Goal: Task Accomplishment & Management: Use online tool/utility

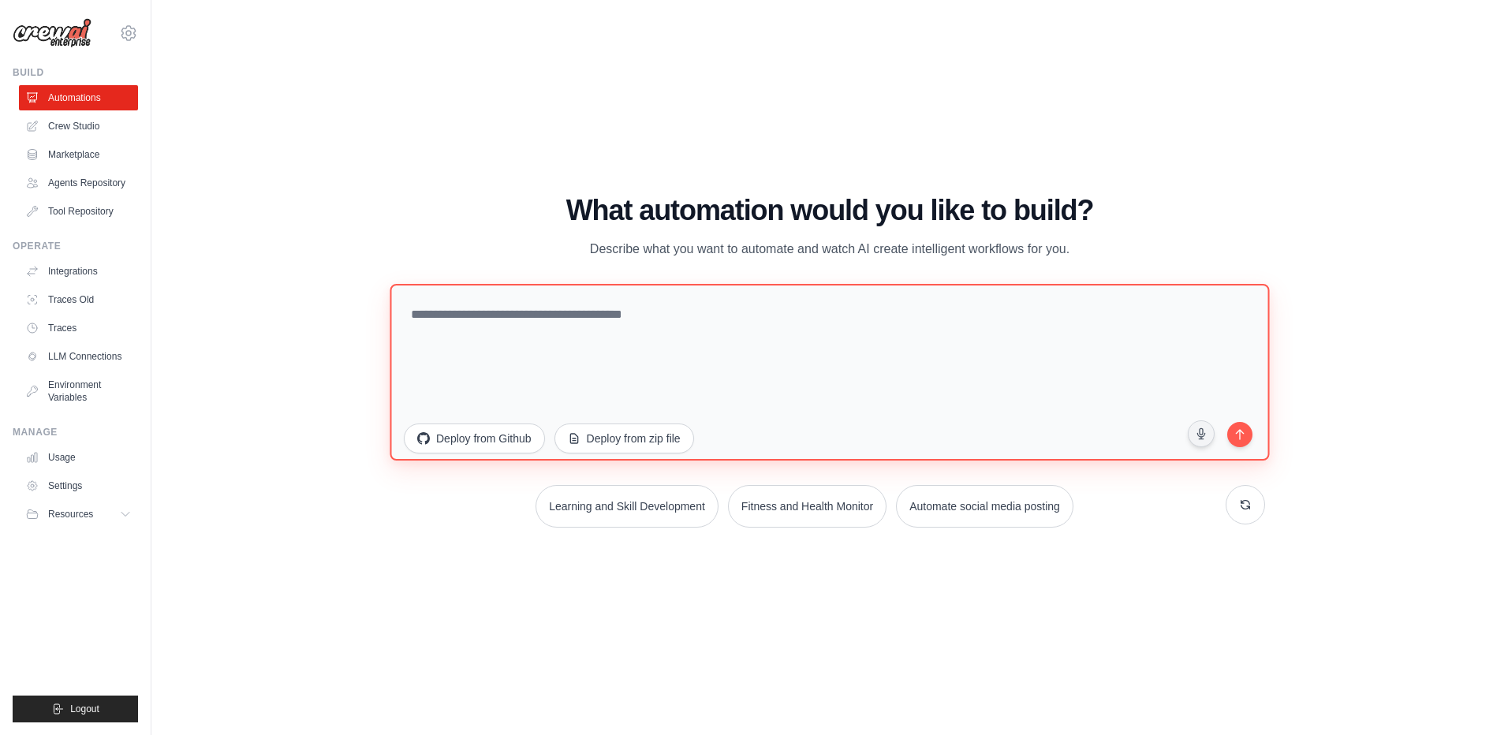
click at [689, 293] on textarea at bounding box center [829, 372] width 879 height 177
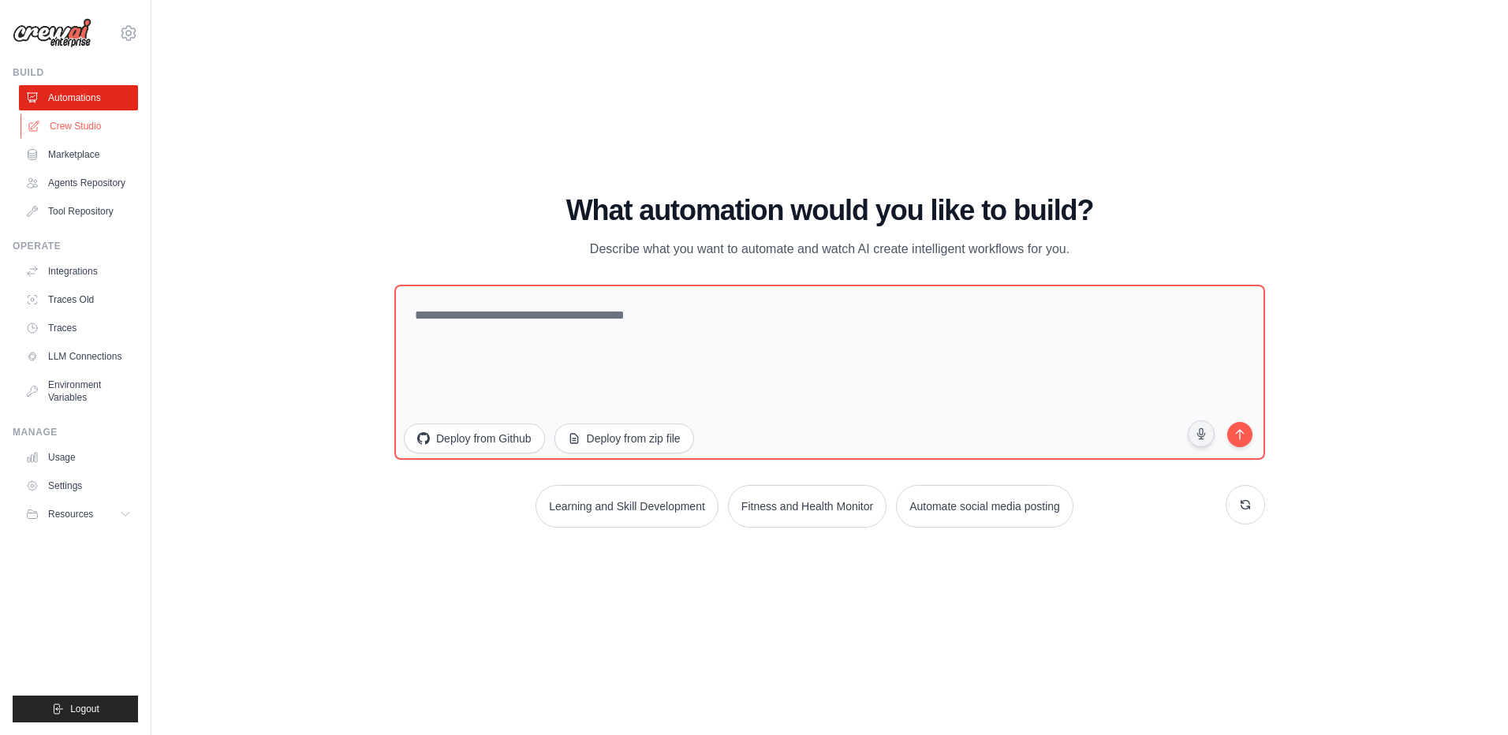
click at [116, 130] on link "Crew Studio" at bounding box center [80, 126] width 119 height 25
click at [313, 179] on div "WALKTHROUGH See how [PERSON_NAME] works Try a prompt below to see how [PERSON_N…" at bounding box center [830, 367] width 1306 height 703
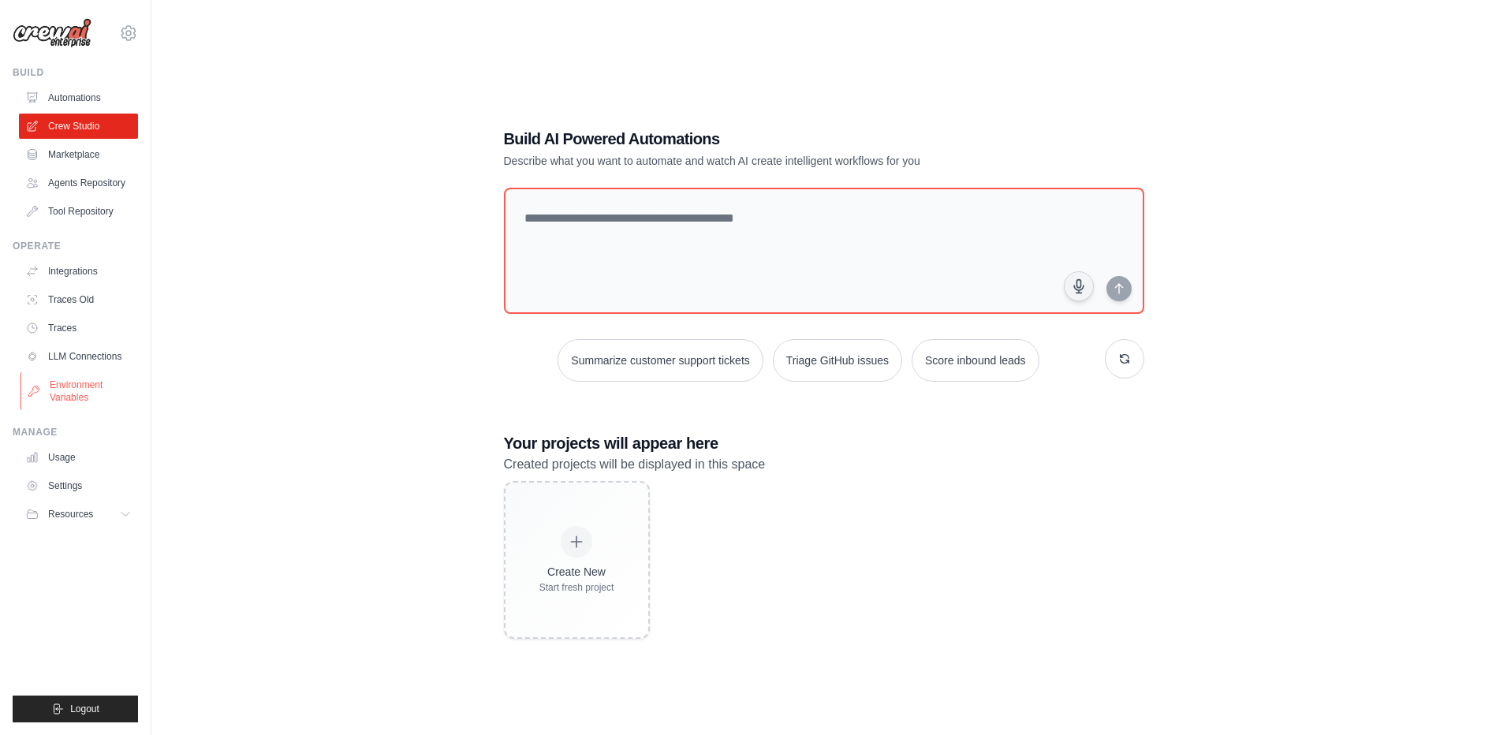
drag, startPoint x: 374, startPoint y: 239, endPoint x: 44, endPoint y: 379, distance: 358.0
click at [348, 259] on div "Build AI Powered Automations Describe what you want to automate and watch AI cr…" at bounding box center [824, 383] width 1294 height 735
drag, startPoint x: 453, startPoint y: 688, endPoint x: 316, endPoint y: 696, distance: 136.7
click at [450, 688] on div "Build AI Powered Automations Describe what you want to automate and watch AI cr…" at bounding box center [824, 383] width 1294 height 735
click at [1162, 606] on div "Build AI Powered Automations Describe what you want to automate and watch AI cr…" at bounding box center [824, 383] width 1294 height 735
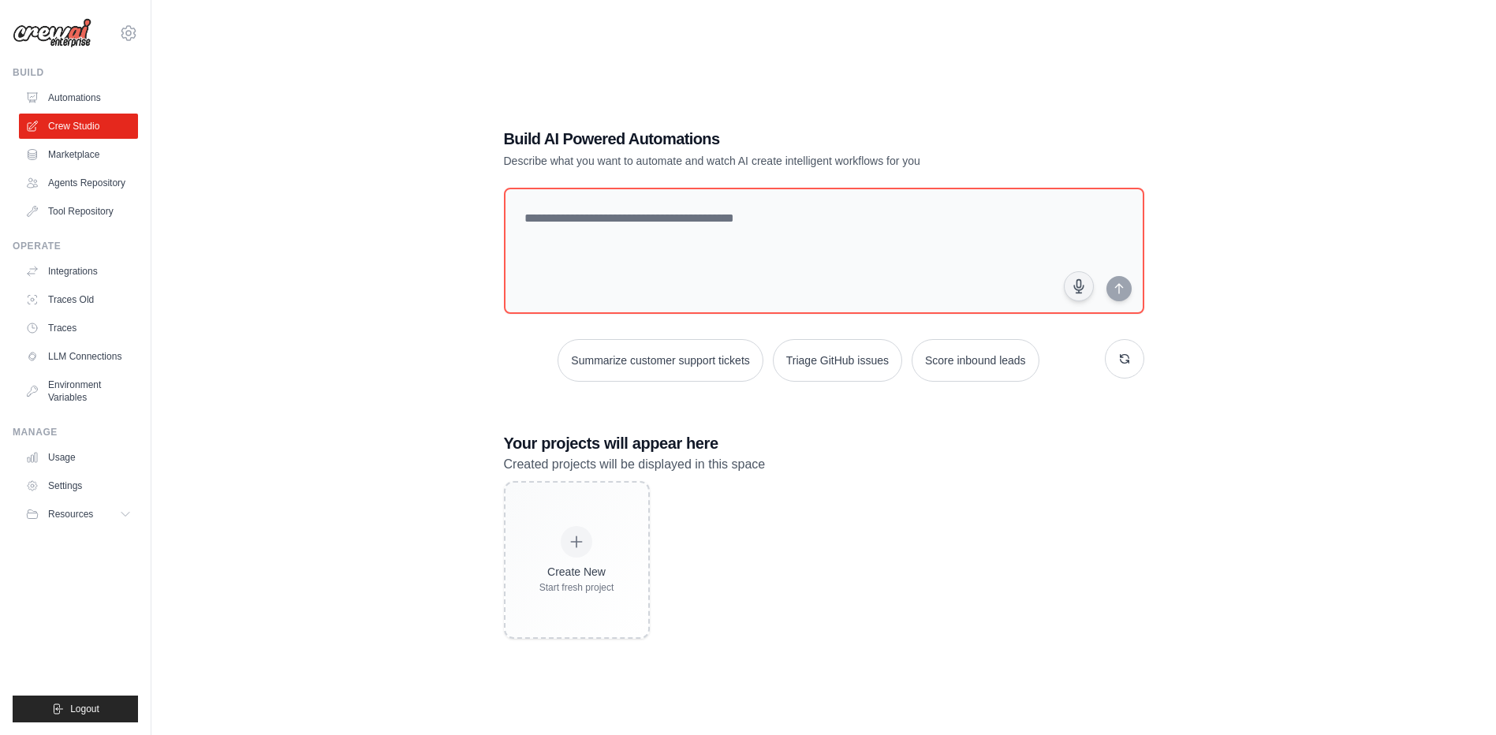
click at [1368, 169] on div "Build AI Powered Automations Describe what you want to automate and watch AI cr…" at bounding box center [824, 383] width 1294 height 735
click at [1271, 220] on div "Build AI Powered Automations Describe what you want to automate and watch AI cr…" at bounding box center [824, 383] width 1294 height 735
drag, startPoint x: 987, startPoint y: 599, endPoint x: 974, endPoint y: 601, distance: 12.8
click at [974, 601] on div "Create New Start fresh project" at bounding box center [824, 560] width 640 height 158
click at [822, 544] on div "Create New Start fresh project" at bounding box center [824, 560] width 640 height 158
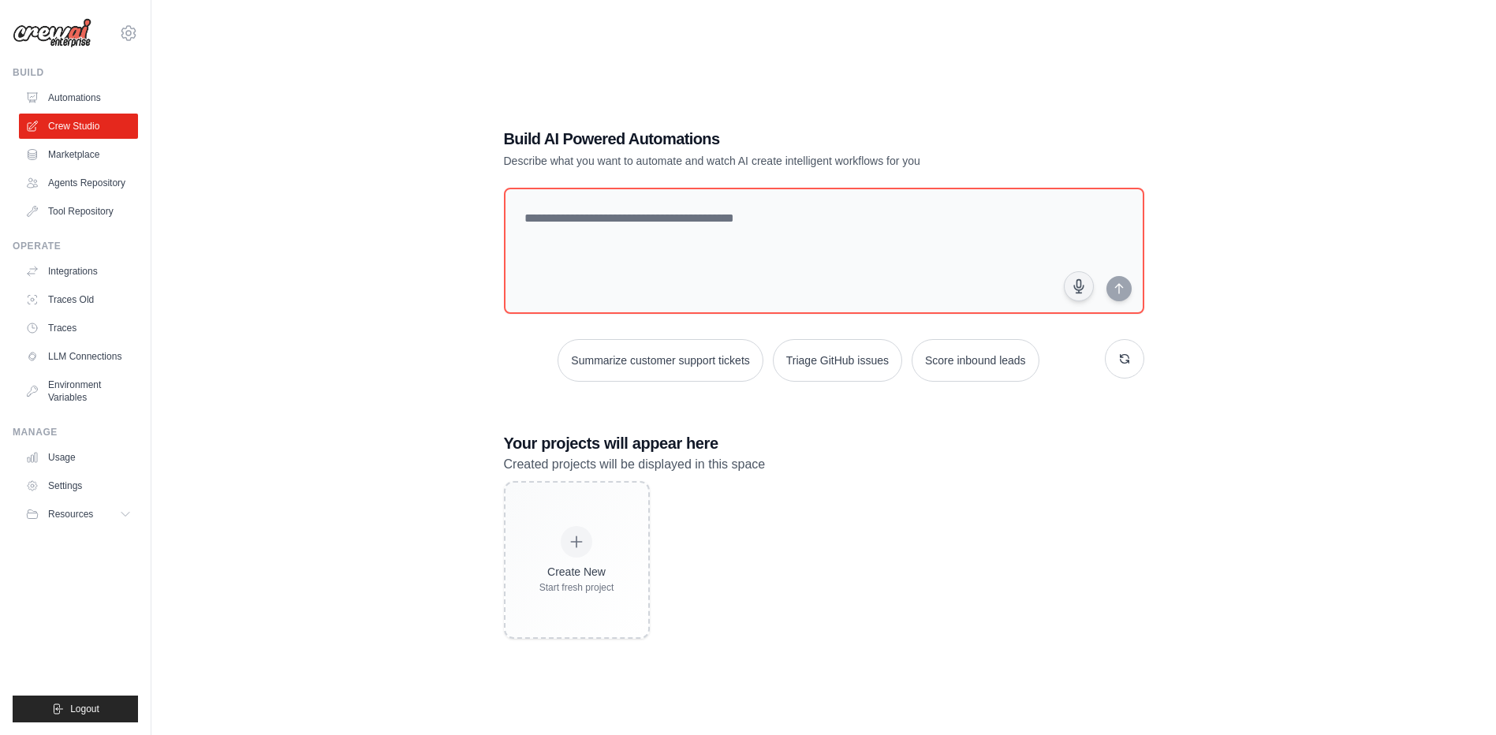
click at [1298, 376] on div "Build AI Powered Automations Describe what you want to automate and watch AI cr…" at bounding box center [824, 383] width 1294 height 735
click at [950, 587] on div "Create New Start fresh project" at bounding box center [824, 560] width 640 height 158
click at [1250, 224] on div "Build AI Powered Automations Describe what you want to automate and watch AI cr…" at bounding box center [824, 383] width 1294 height 735
click at [1223, 175] on div "Build AI Powered Automations Describe what you want to automate and watch AI cr…" at bounding box center [824, 383] width 1294 height 735
click at [1164, 258] on div "Build AI Powered Automations Describe what you want to automate and watch AI cr…" at bounding box center [824, 383] width 1294 height 735
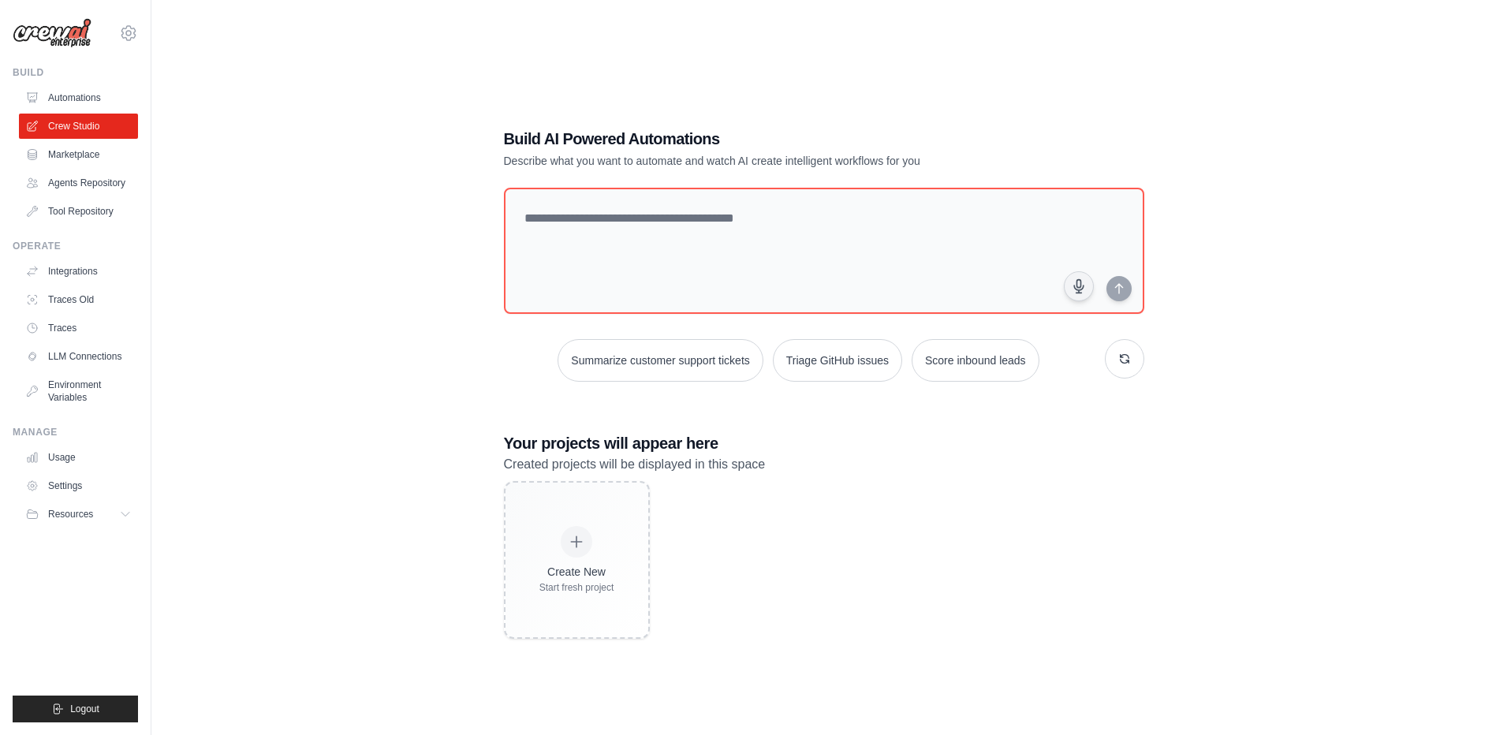
click at [1189, 434] on div "Build AI Powered Automations Describe what you want to automate and watch AI cr…" at bounding box center [824, 383] width 1294 height 735
click at [1439, 195] on div "Build AI Powered Automations Describe what you want to automate and watch AI cr…" at bounding box center [824, 383] width 1294 height 735
click at [1206, 223] on div "Build AI Powered Automations Describe what you want to automate and watch AI cr…" at bounding box center [824, 383] width 1294 height 735
click at [1352, 281] on div "Build AI Powered Automations Describe what you want to automate and watch AI cr…" at bounding box center [824, 383] width 1294 height 735
click at [1246, 271] on div "Build AI Powered Automations Describe what you want to automate and watch AI cr…" at bounding box center [824, 383] width 1294 height 735
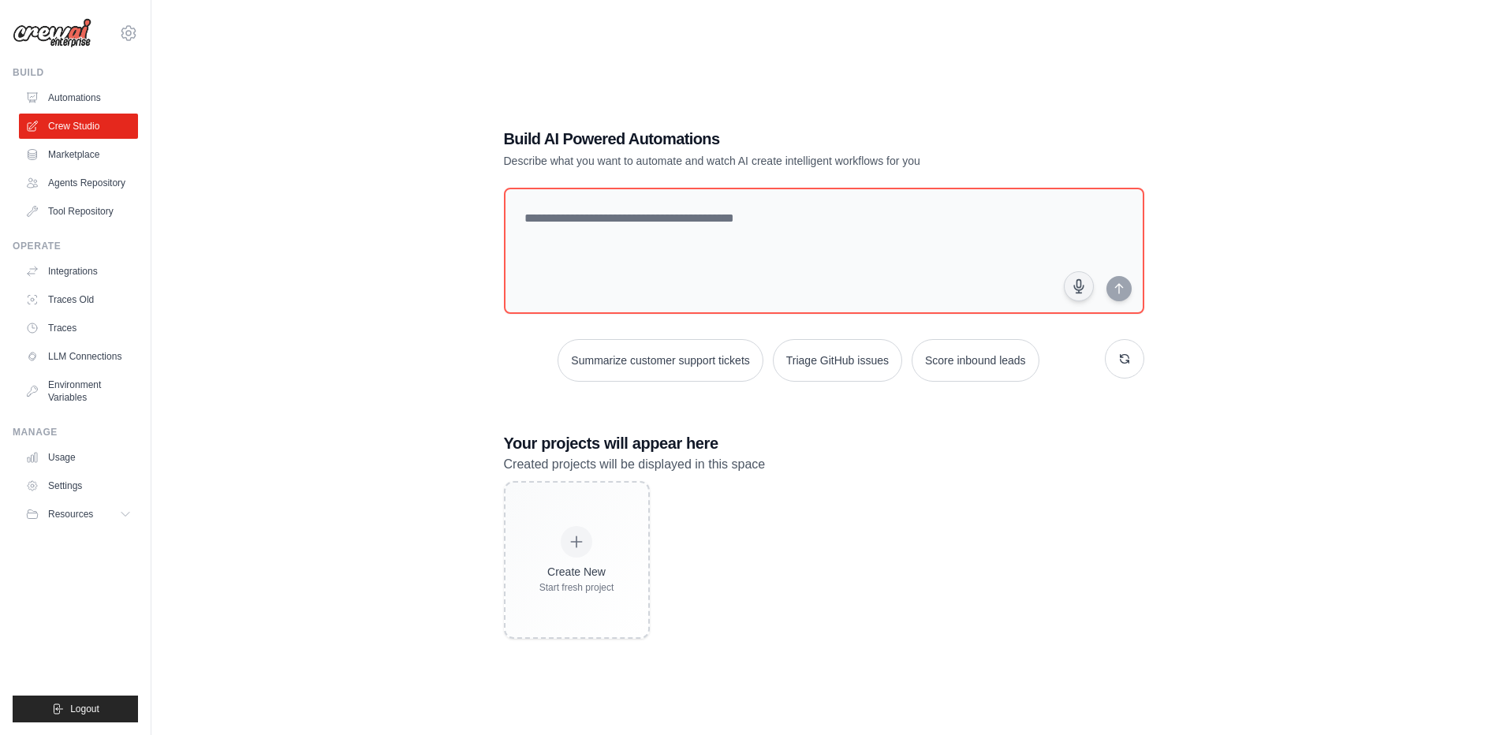
click at [1215, 216] on div "Build AI Powered Automations Describe what you want to automate and watch AI cr…" at bounding box center [824, 383] width 1294 height 735
